Goal: Task Accomplishment & Management: Manage account settings

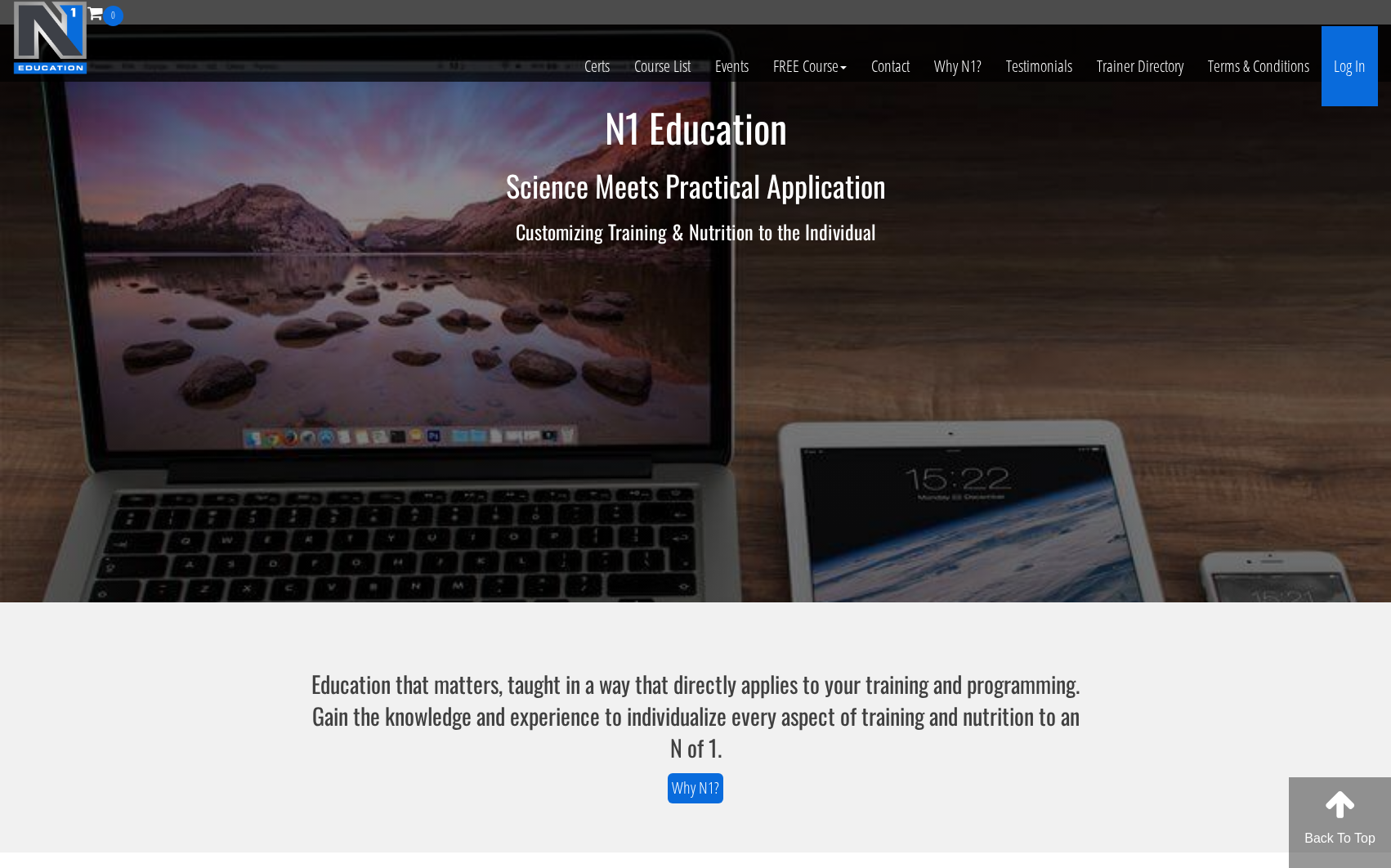
click at [1355, 61] on link "Log In" at bounding box center [1349, 66] width 56 height 80
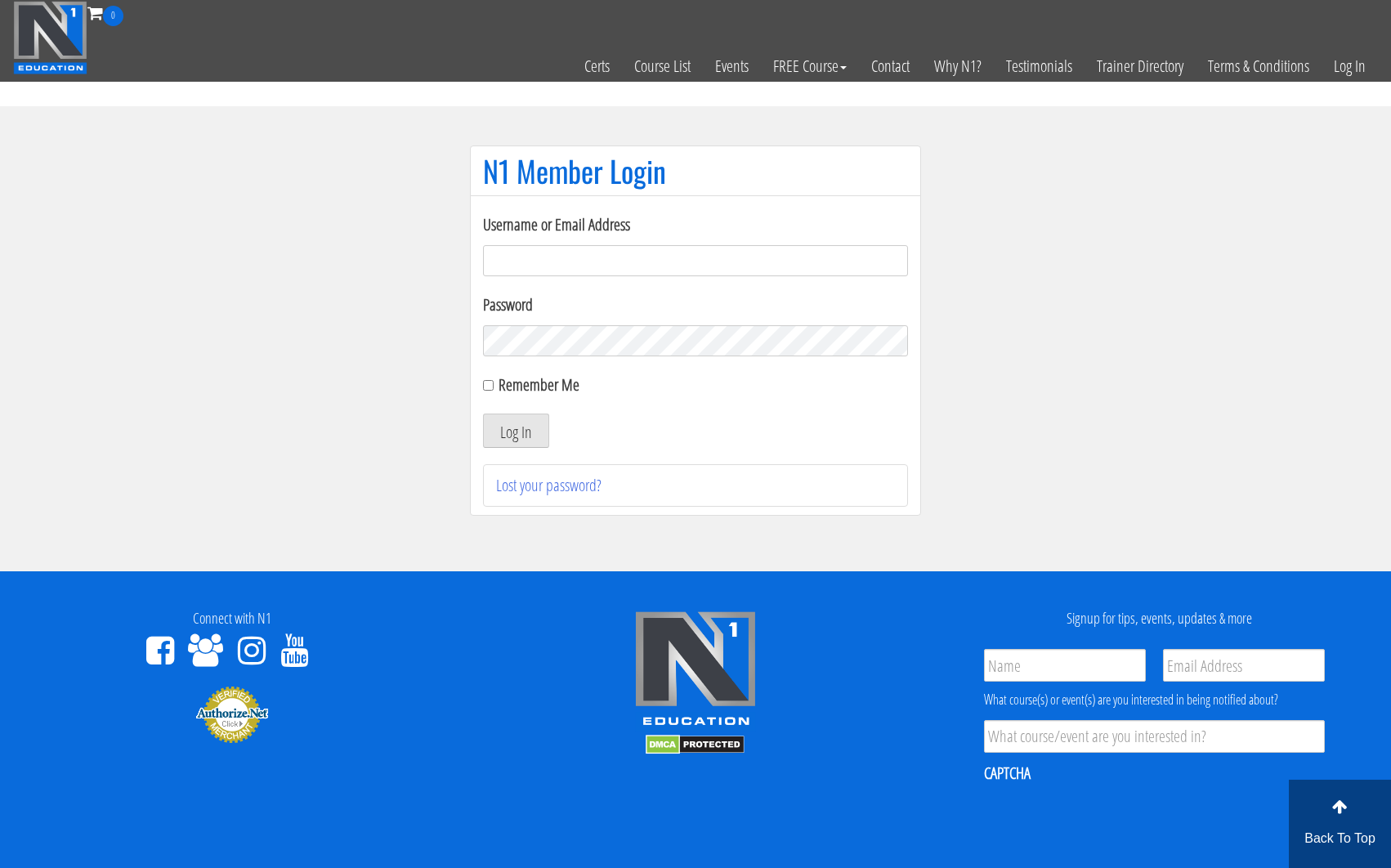
drag, startPoint x: 709, startPoint y: 290, endPoint x: 715, endPoint y: 276, distance: 15.2
click at [710, 286] on form "Username or Email Address Password Remember Me Log In" at bounding box center [696, 330] width 425 height 235
click at [715, 276] on form "Username or Email Address Password Remember Me Log In" at bounding box center [696, 330] width 425 height 235
click at [720, 269] on input "Username or Email Address" at bounding box center [696, 260] width 425 height 31
type input "info@lewyblackmoretraining.com"
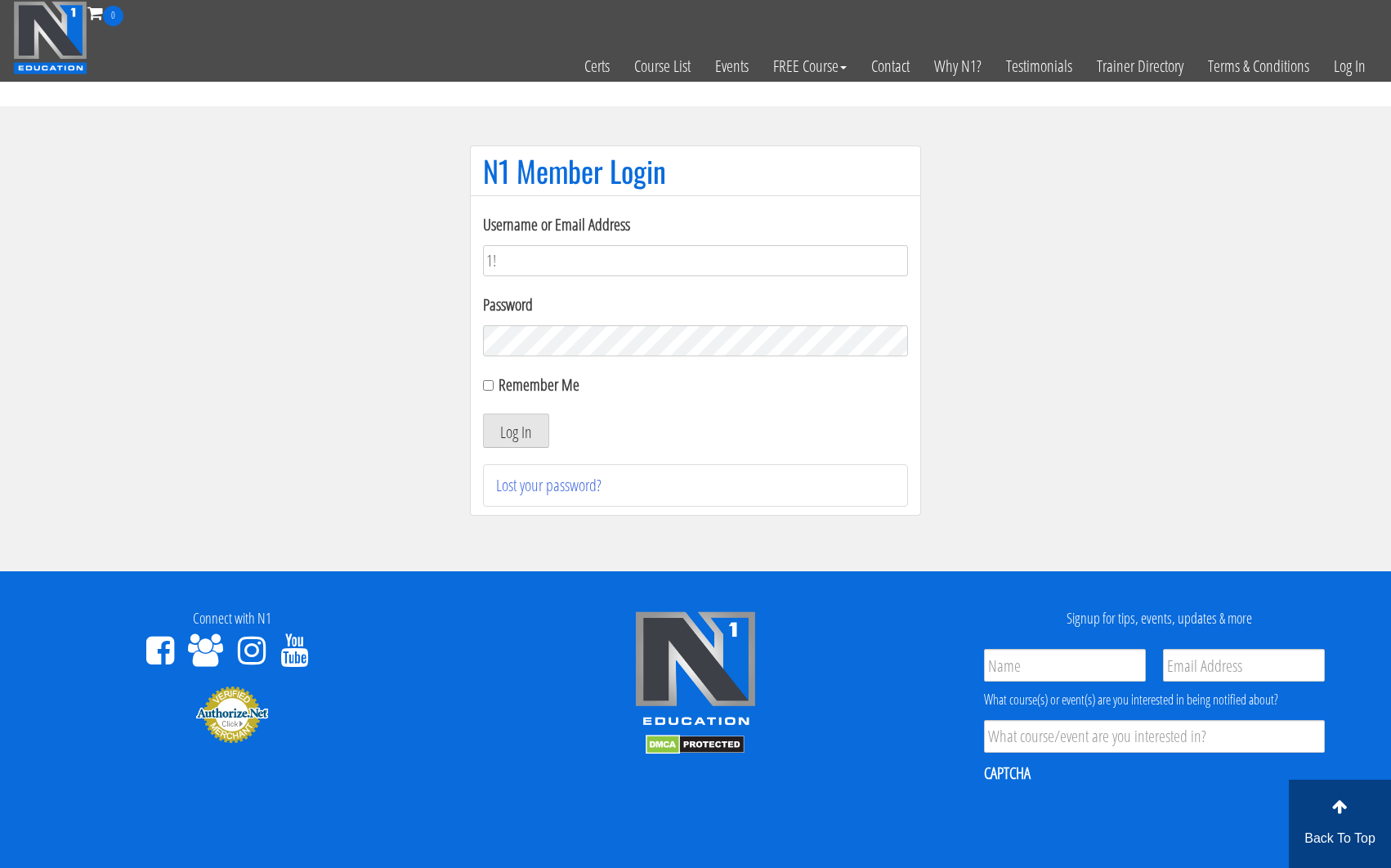
click at [484, 413] on button "Log In" at bounding box center [516, 430] width 66 height 35
type input "1"
drag, startPoint x: 747, startPoint y: 318, endPoint x: 1252, endPoint y: 310, distance: 505.1
click at [749, 316] on div "Password" at bounding box center [696, 324] width 425 height 64
drag, startPoint x: 1254, startPoint y: 311, endPoint x: 1084, endPoint y: 283, distance: 172.3
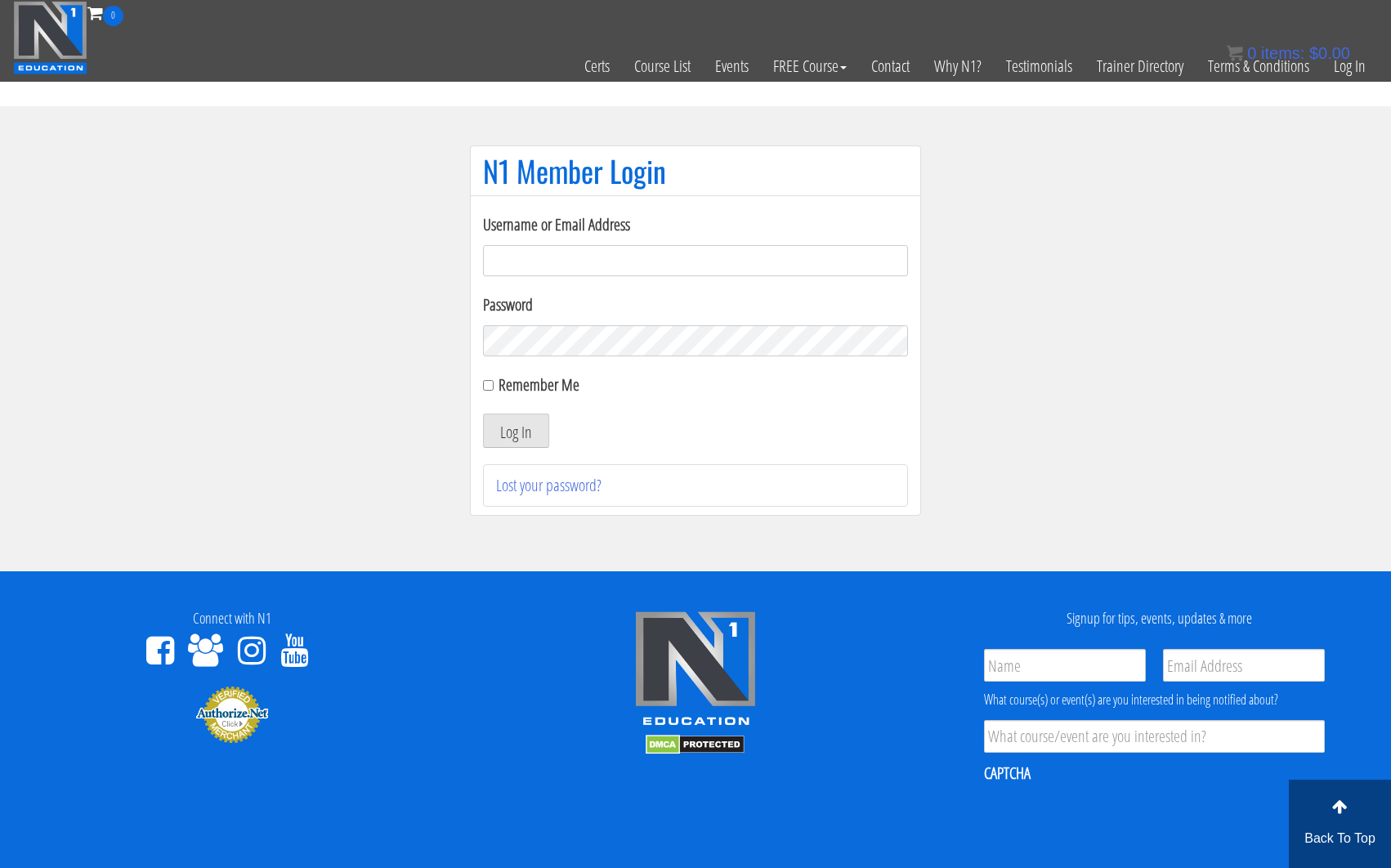
click at [1163, 297] on section "N1 Member Login Username or Email Address Password Remember Me Log In Lost your…" at bounding box center [695, 338] width 1391 height 465
click at [906, 259] on input "Username or Email Address" at bounding box center [696, 260] width 425 height 31
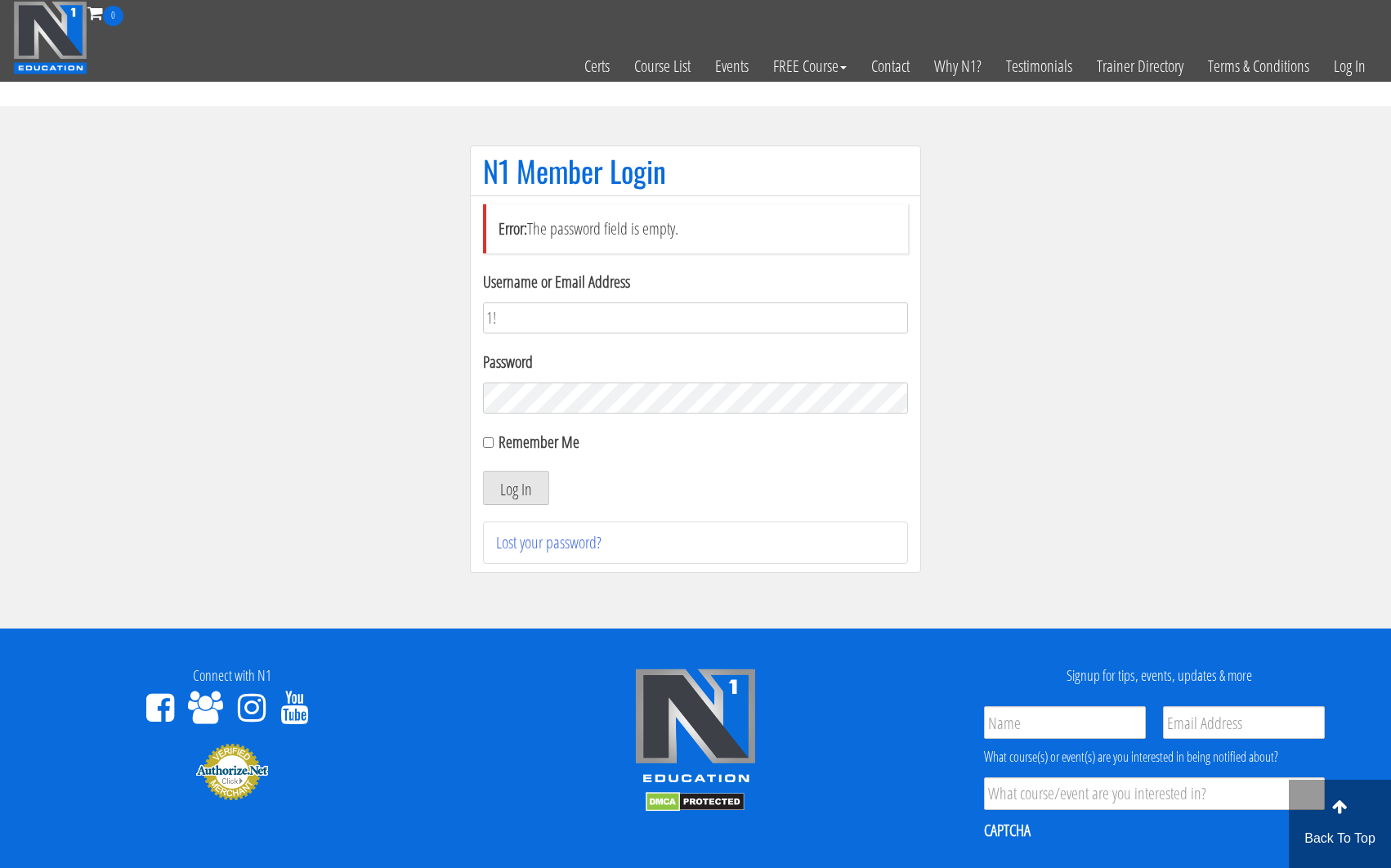
click at [652, 350] on label "Password" at bounding box center [696, 362] width 425 height 25
click at [648, 340] on form "Username or Email Address 1! Password Remember Me Log In" at bounding box center [696, 387] width 425 height 235
drag, startPoint x: 648, startPoint y: 339, endPoint x: 655, endPoint y: 331, distance: 10.6
click at [649, 338] on form "Username or Email Address 1! Password Remember Me Log In" at bounding box center [696, 387] width 425 height 235
click at [655, 331] on input "1!" at bounding box center [696, 317] width 425 height 31
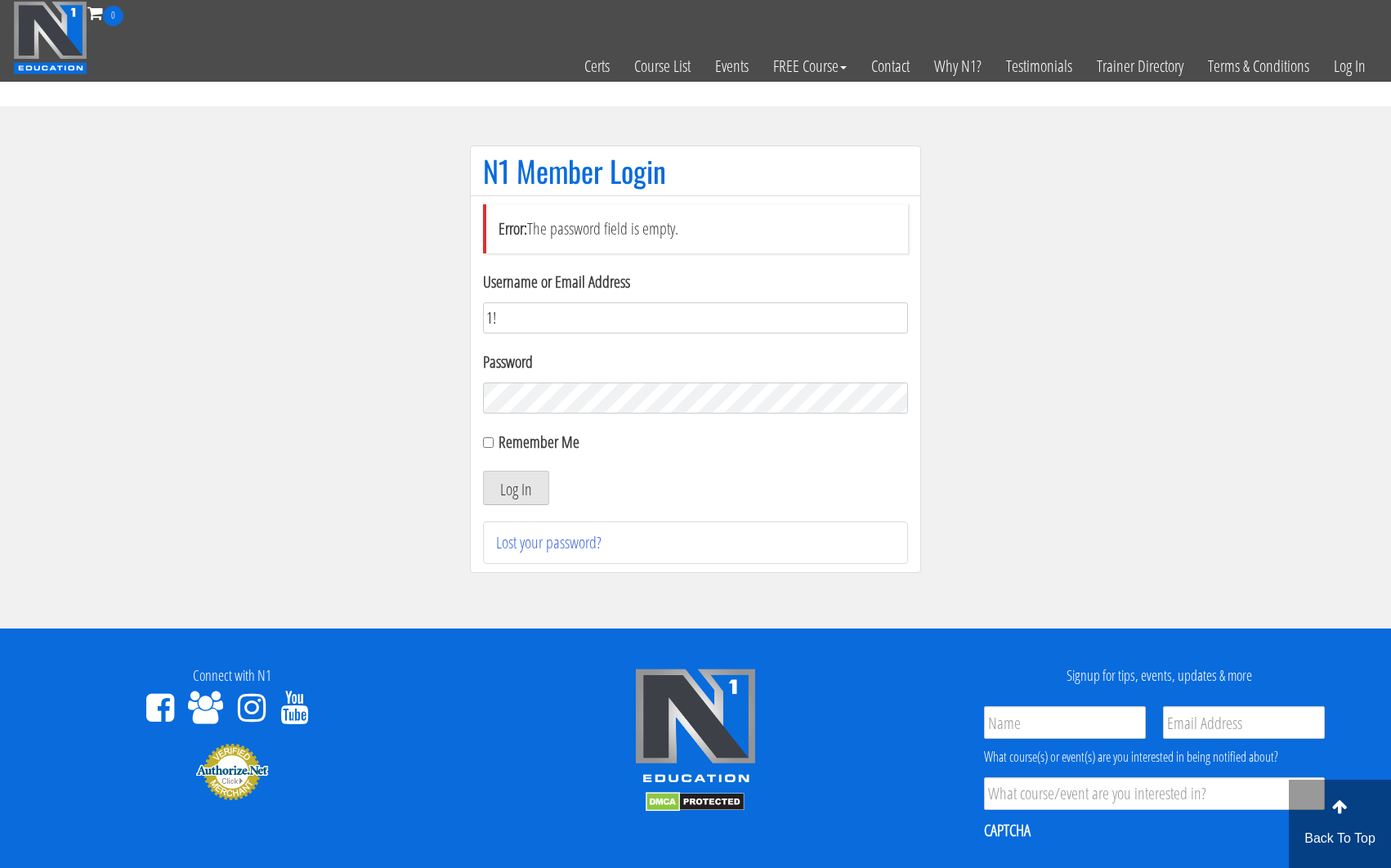
type input "1"
click at [745, 330] on input "Username or Email Address" at bounding box center [696, 317] width 425 height 31
type input "info@lewyblackmoretraining.com"
click at [484, 471] on button "Log In" at bounding box center [516, 488] width 66 height 35
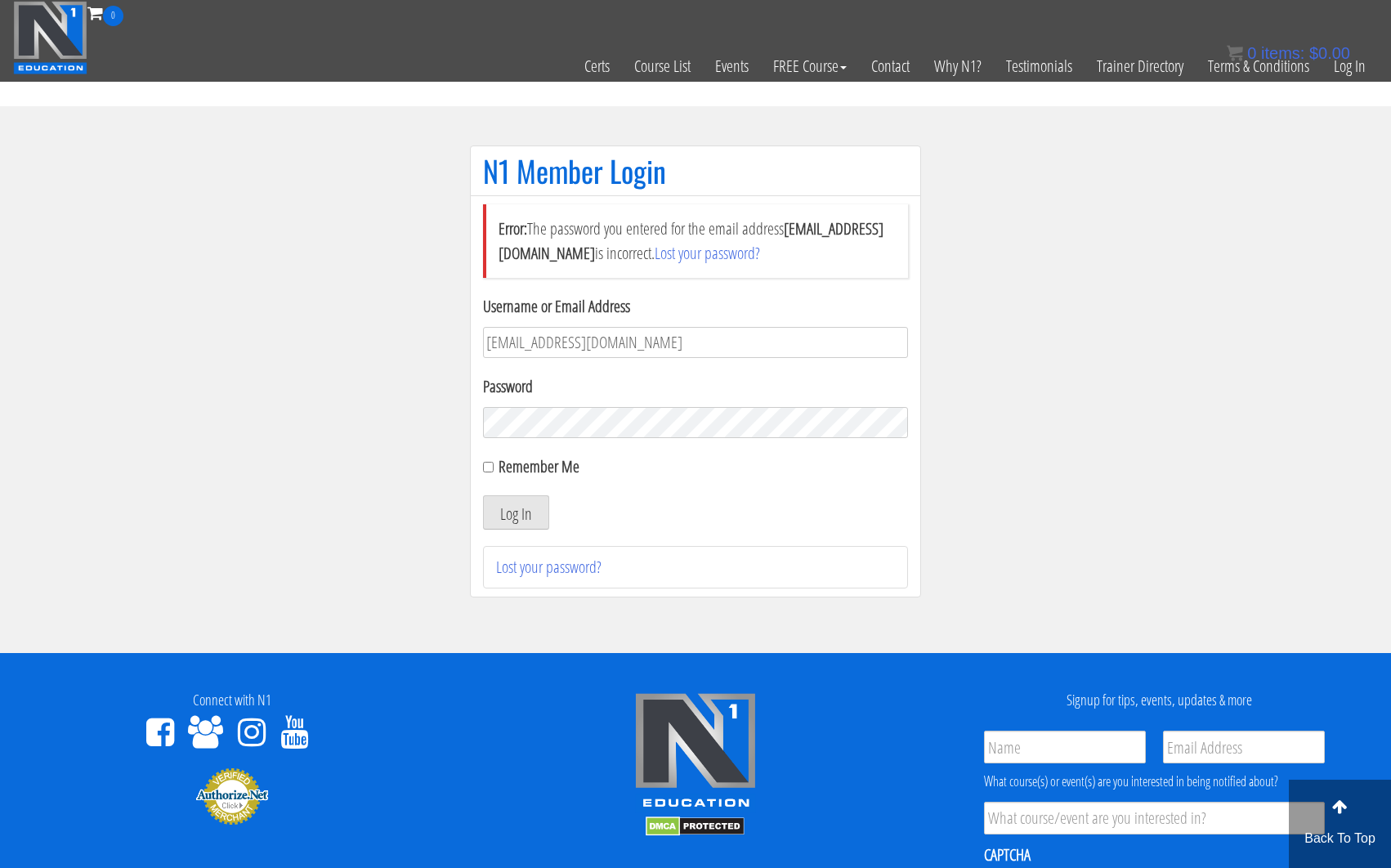
click at [484, 495] on button "Log In" at bounding box center [516, 512] width 66 height 35
click at [262, 389] on section "N1 Member Login Error: The password you entered for the email address info@lewy…" at bounding box center [695, 379] width 1391 height 546
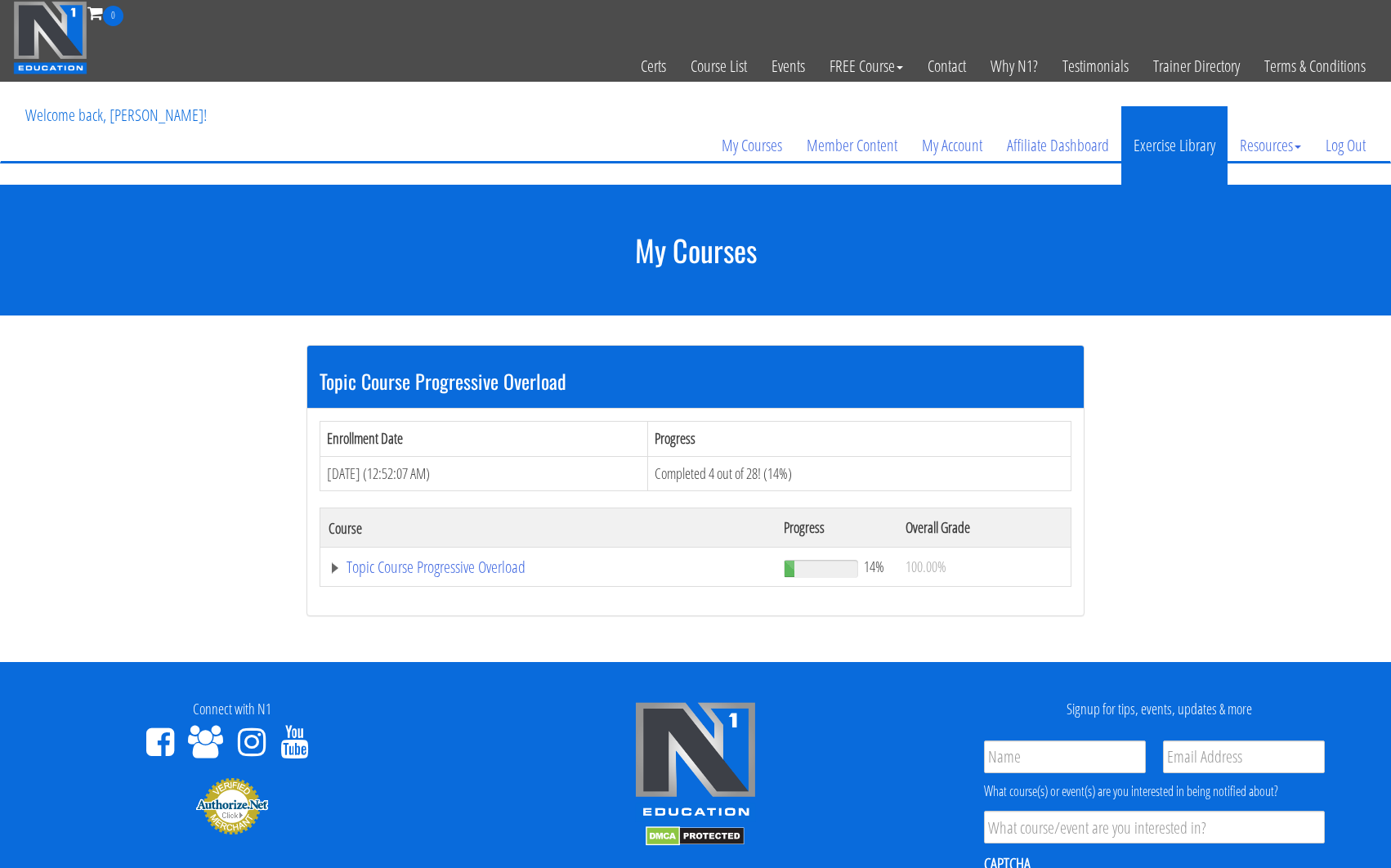
click at [1178, 146] on link "Exercise Library" at bounding box center [1175, 146] width 107 height 78
